Goal: Task Accomplishment & Management: Use online tool/utility

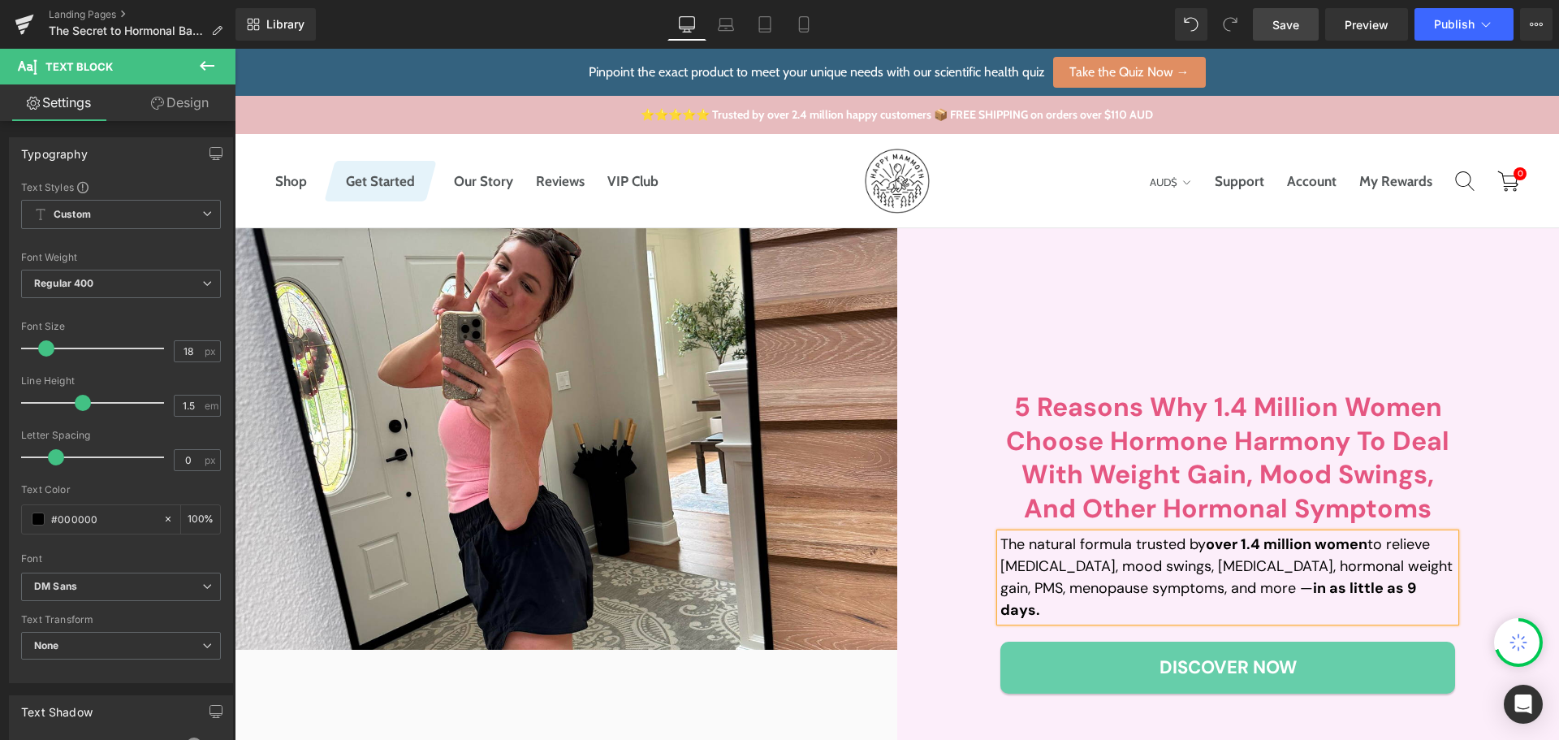
click at [1308, 17] on link "Save" at bounding box center [1286, 24] width 66 height 32
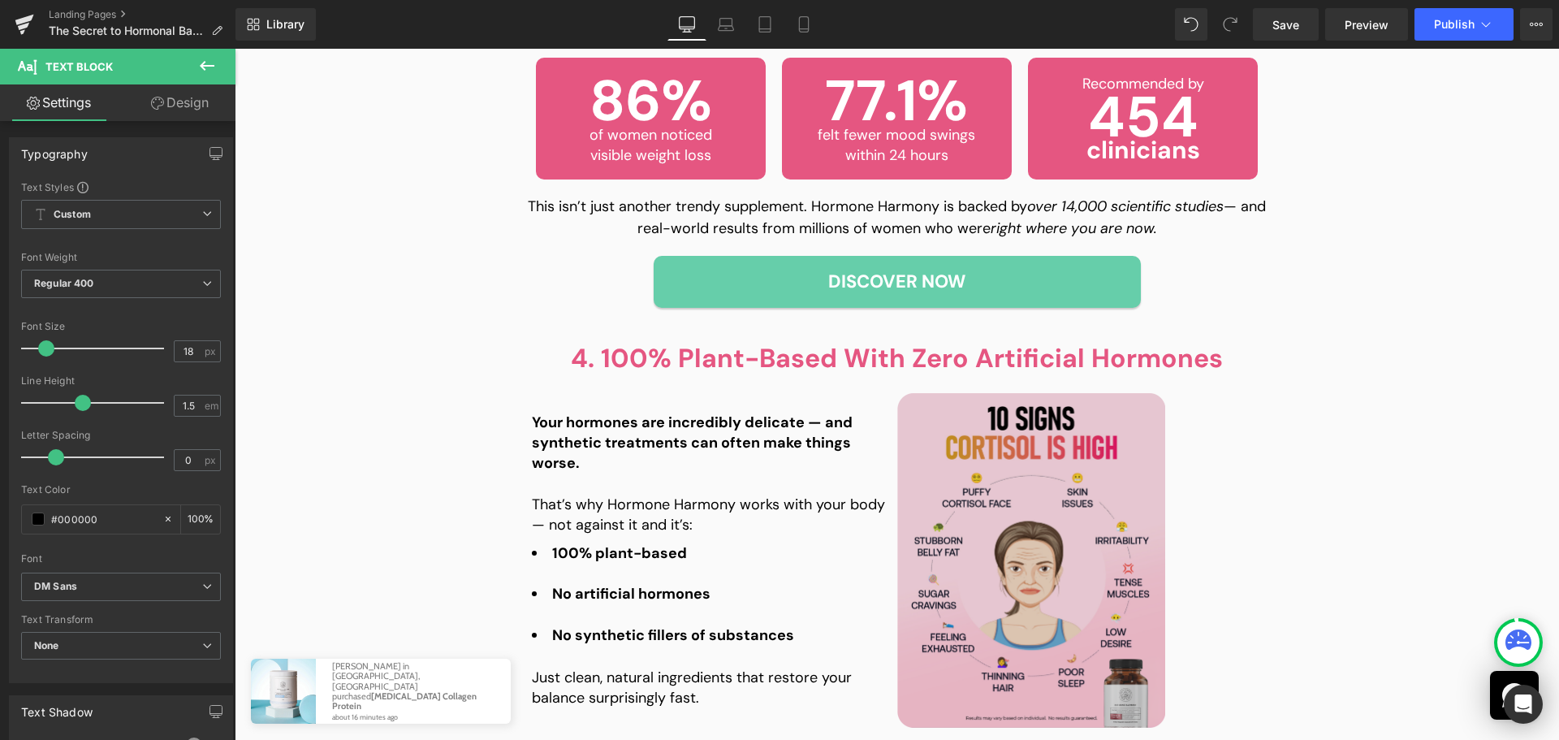
scroll to position [1868, 0]
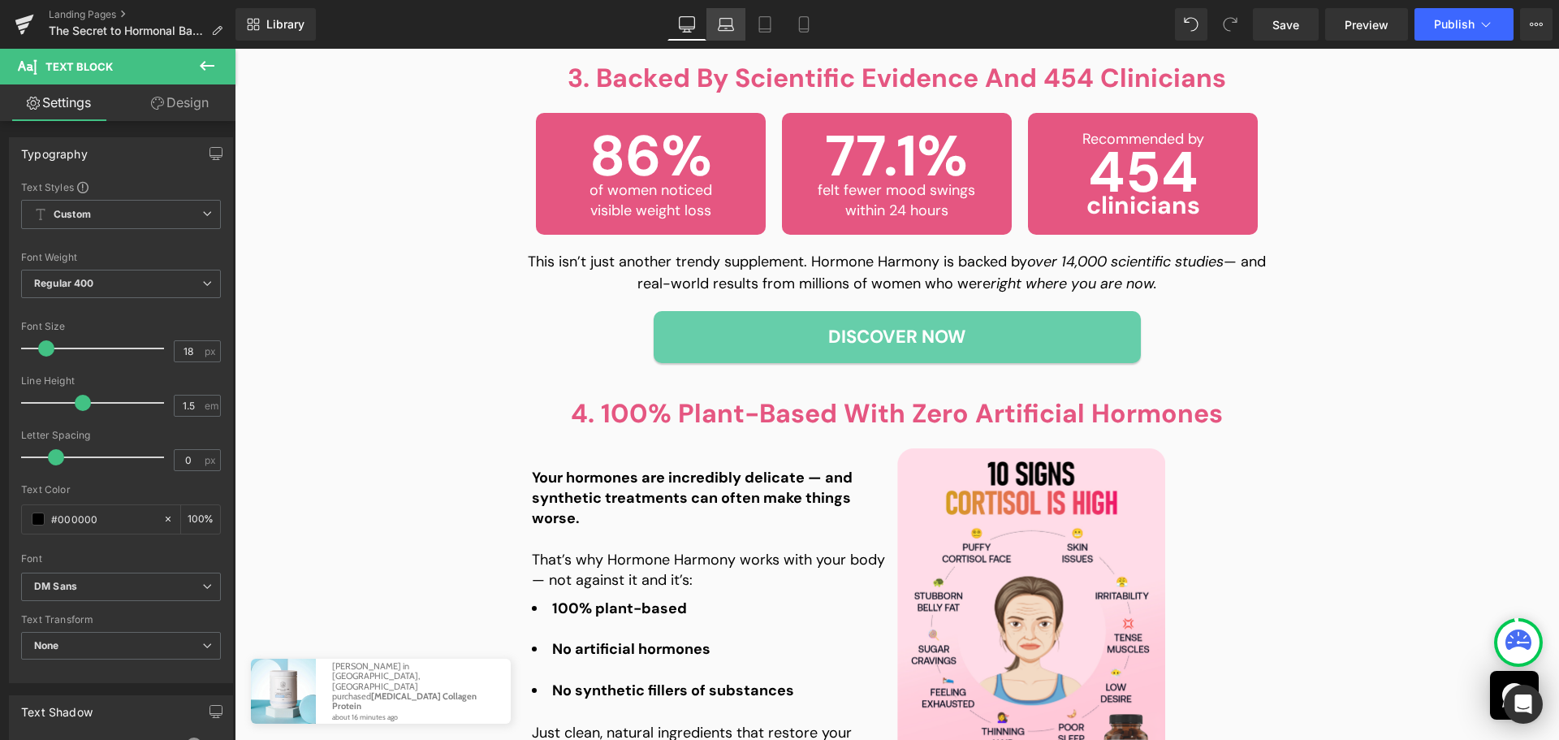
click at [737, 24] on link "Laptop" at bounding box center [725, 24] width 39 height 32
type input "100"
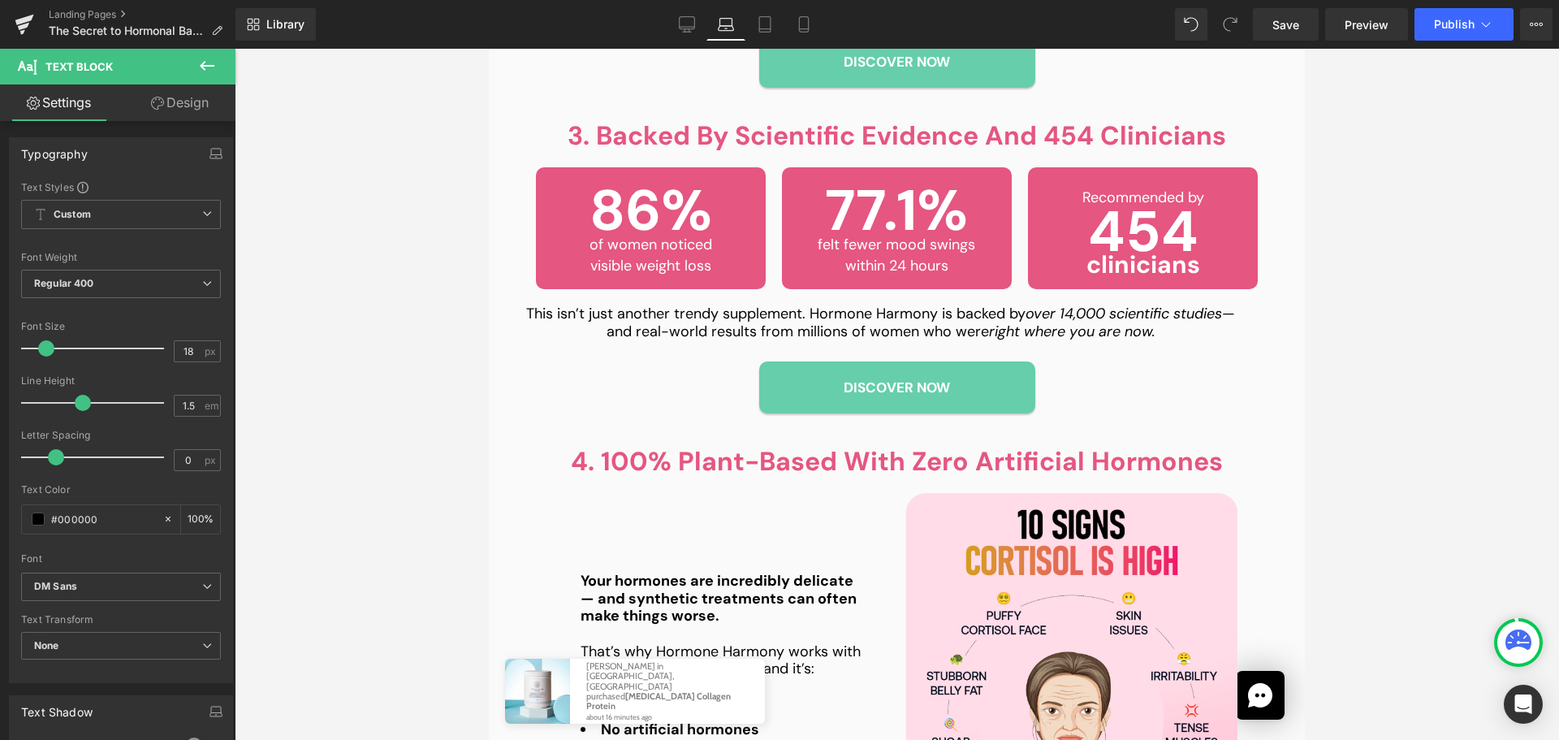
scroll to position [1829, 0]
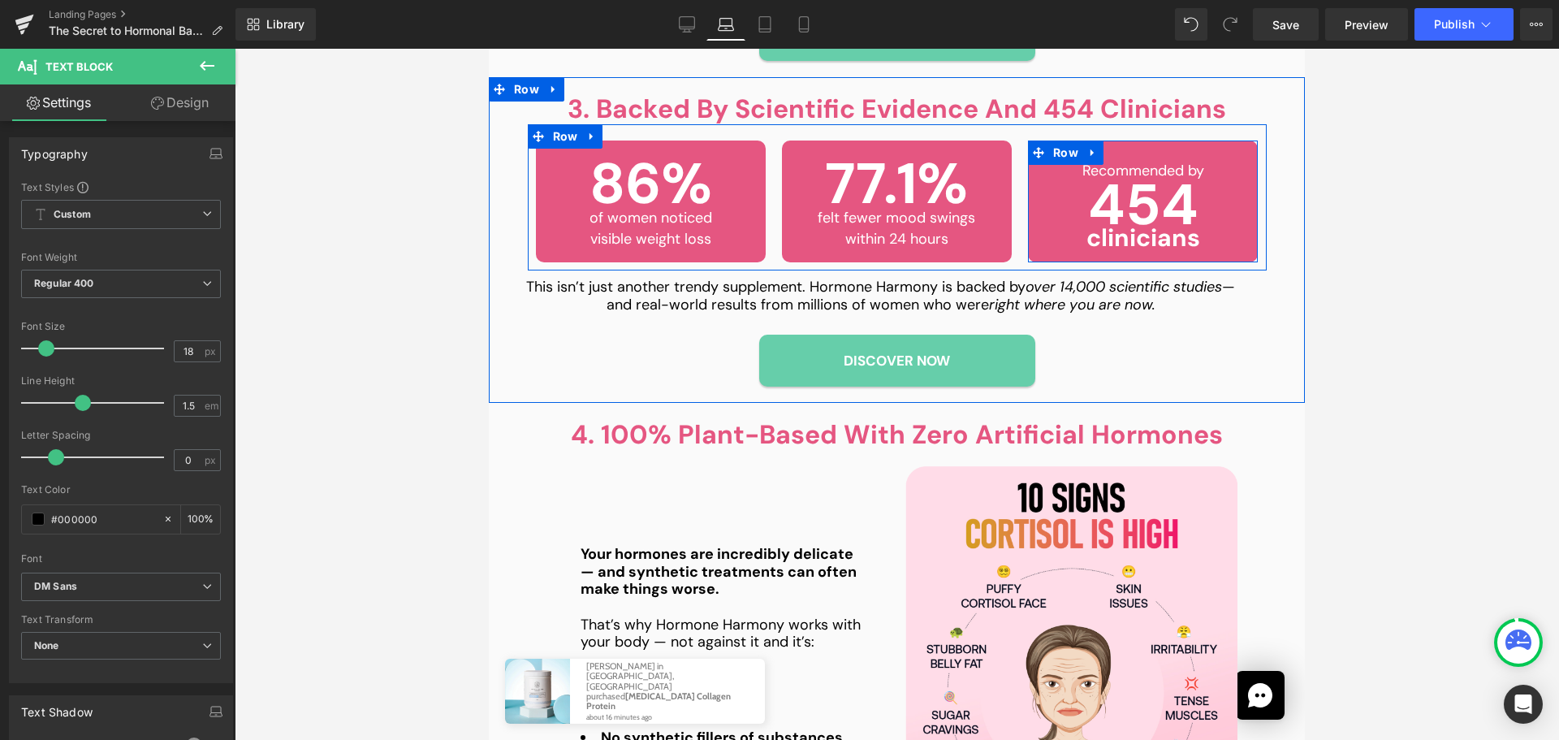
click at [1126, 156] on div "Recommended by Text Block 454 Text Block clinicians Text Block" at bounding box center [1143, 200] width 230 height 110
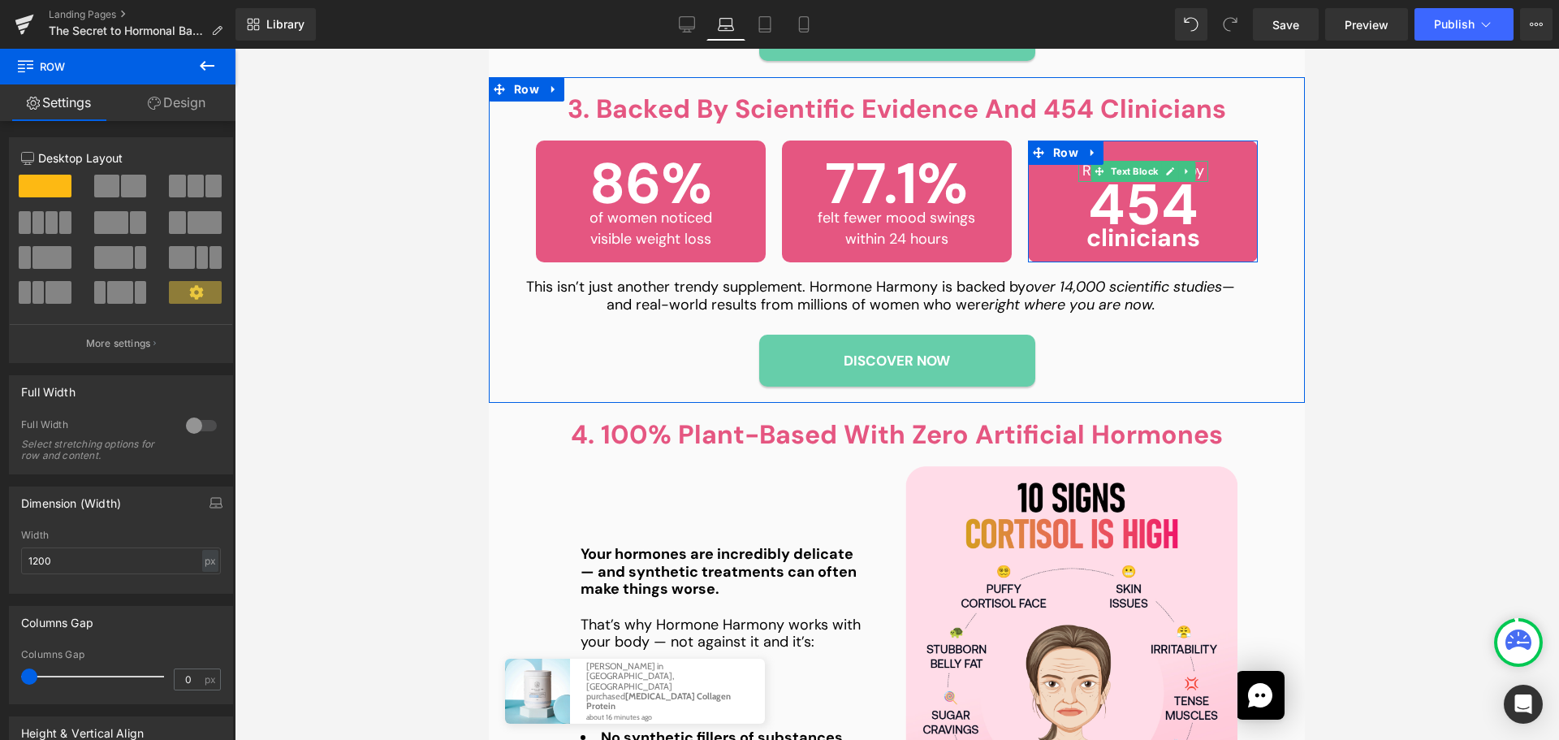
click at [1130, 164] on span "Text Block" at bounding box center [1135, 171] width 54 height 19
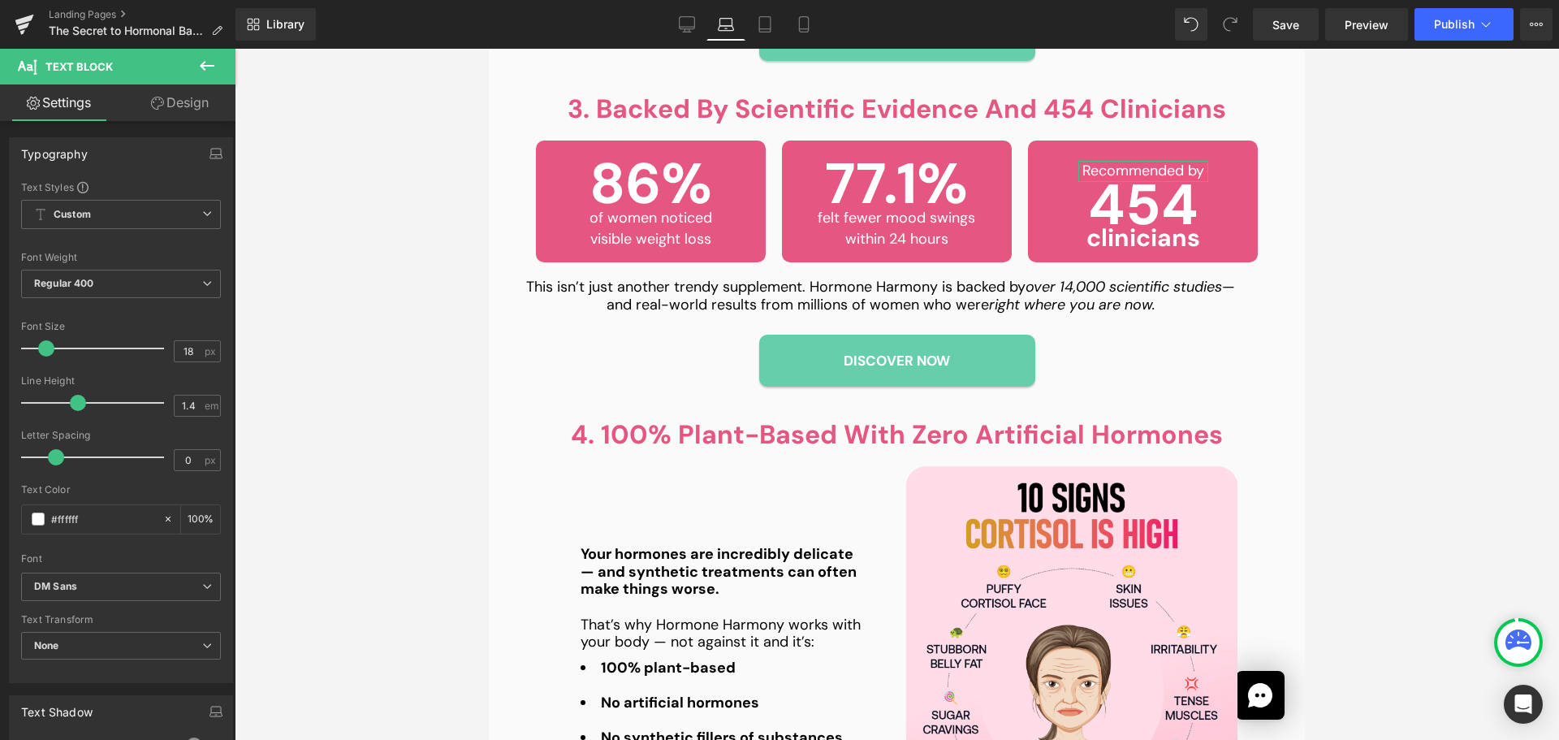
click at [184, 110] on link "Design" at bounding box center [180, 102] width 118 height 37
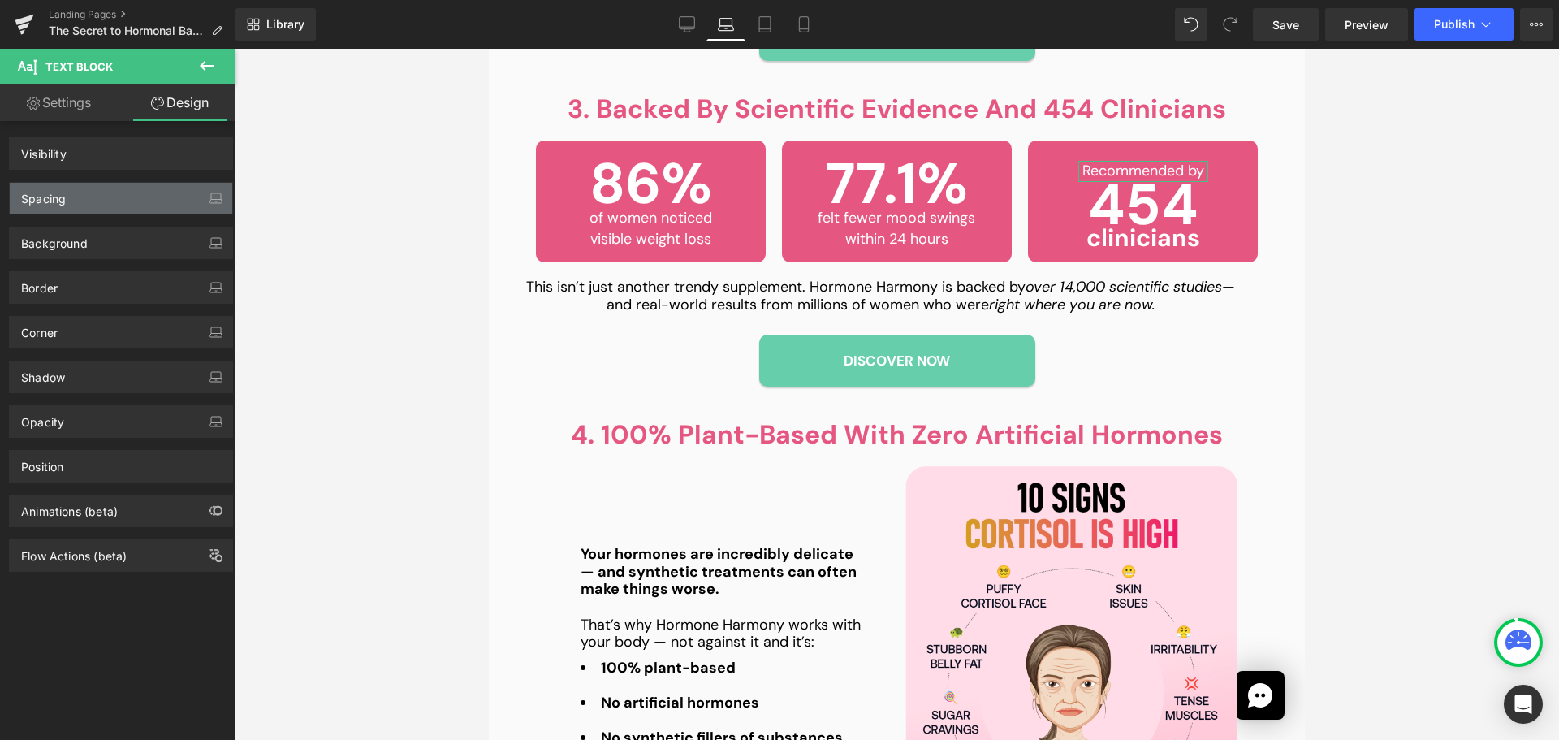
click at [71, 198] on div "Spacing" at bounding box center [121, 198] width 222 height 31
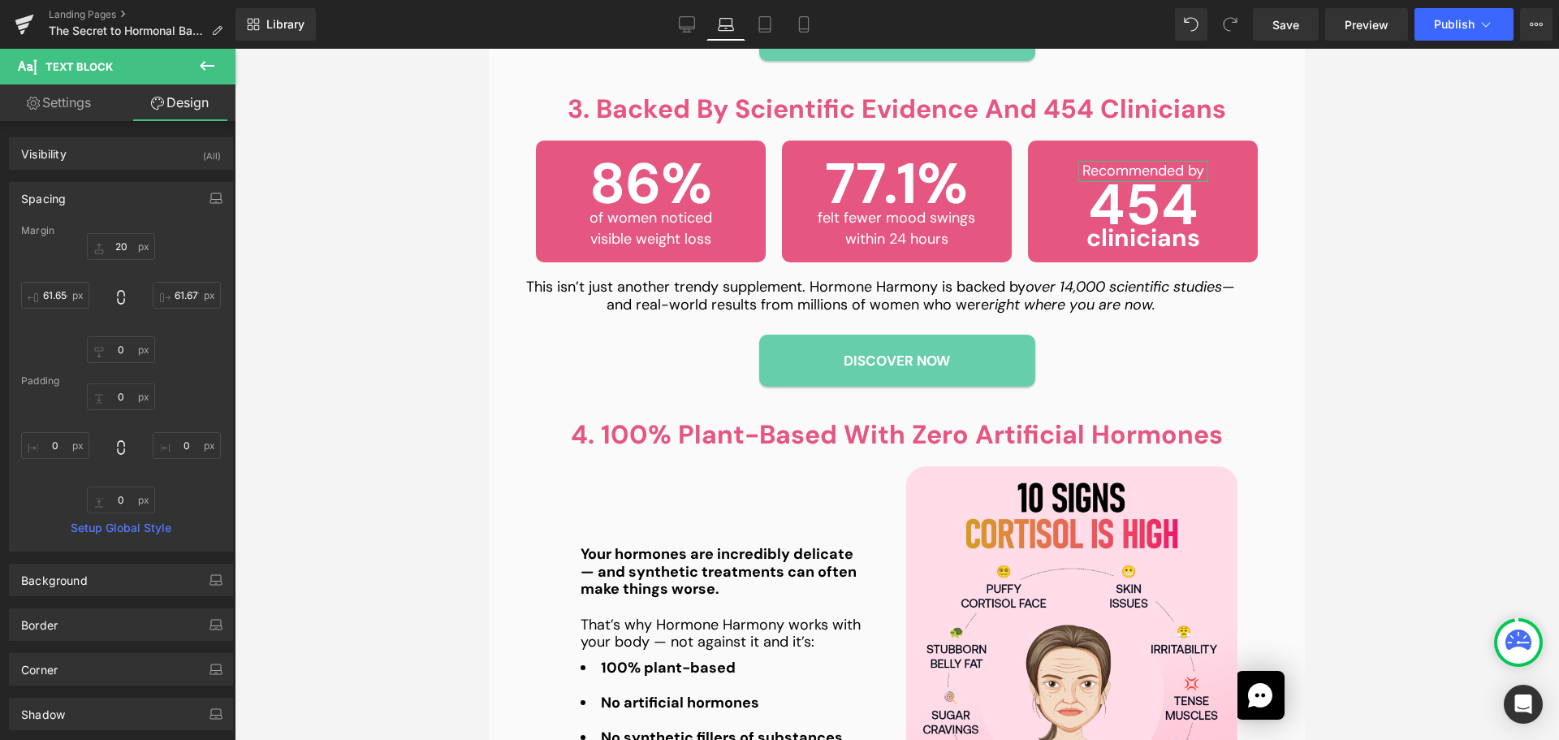
type input "20"
type input "61.6719"
type input "0"
type input "61.6562"
type input "0"
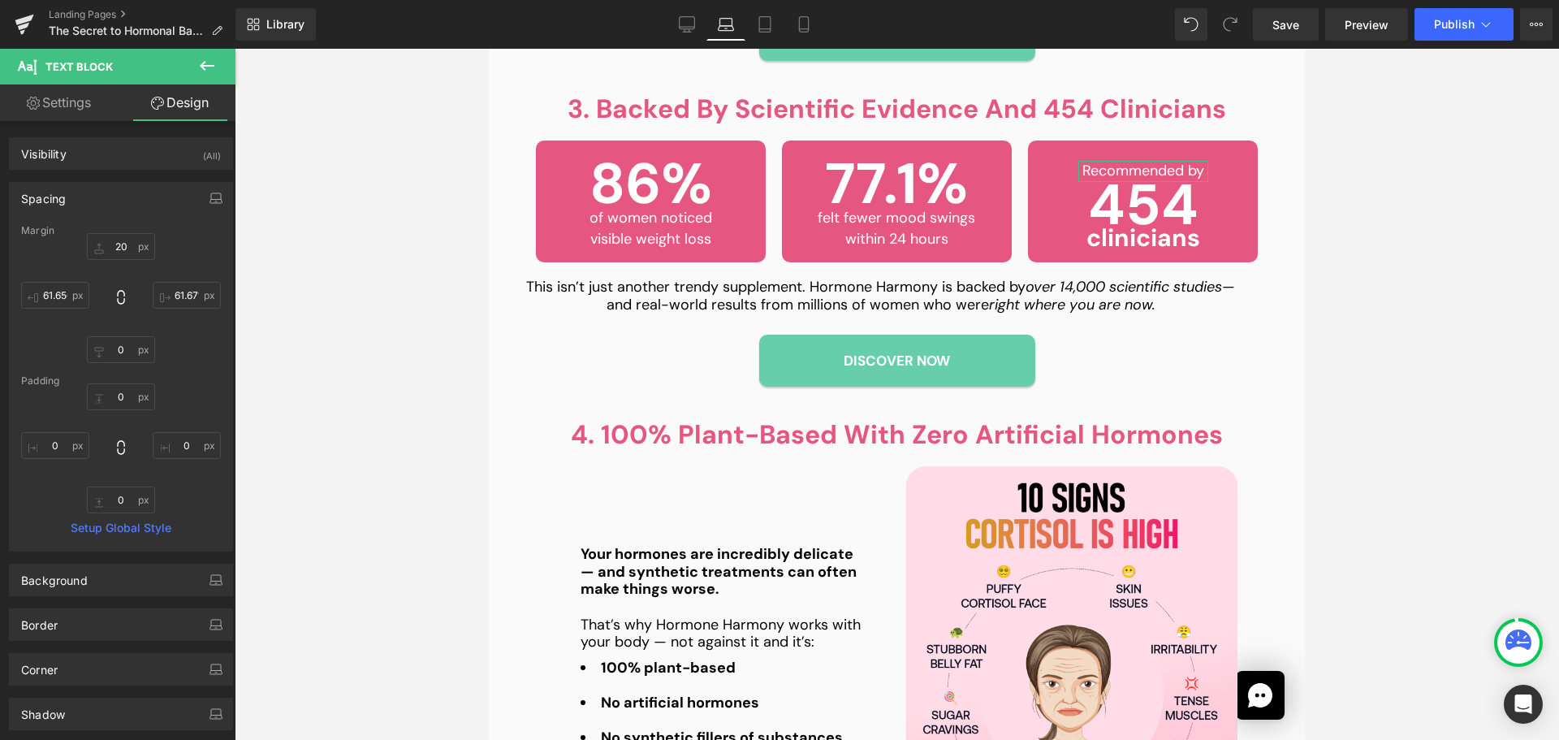
type input "0"
click at [123, 244] on input "20" at bounding box center [121, 246] width 68 height 27
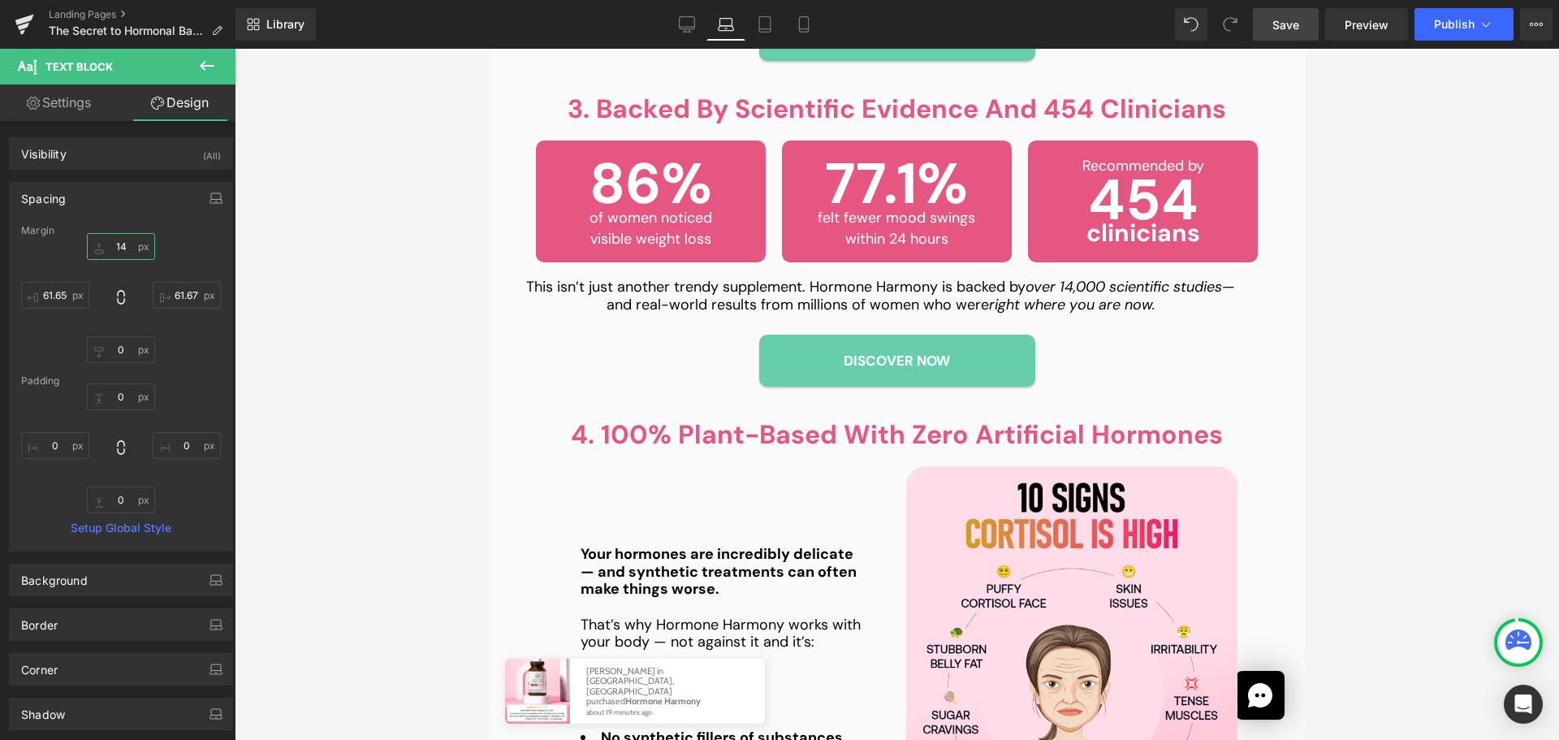
type input "15"
click at [1311, 24] on link "Save" at bounding box center [1286, 24] width 66 height 32
